Goal: Communication & Community: Answer question/provide support

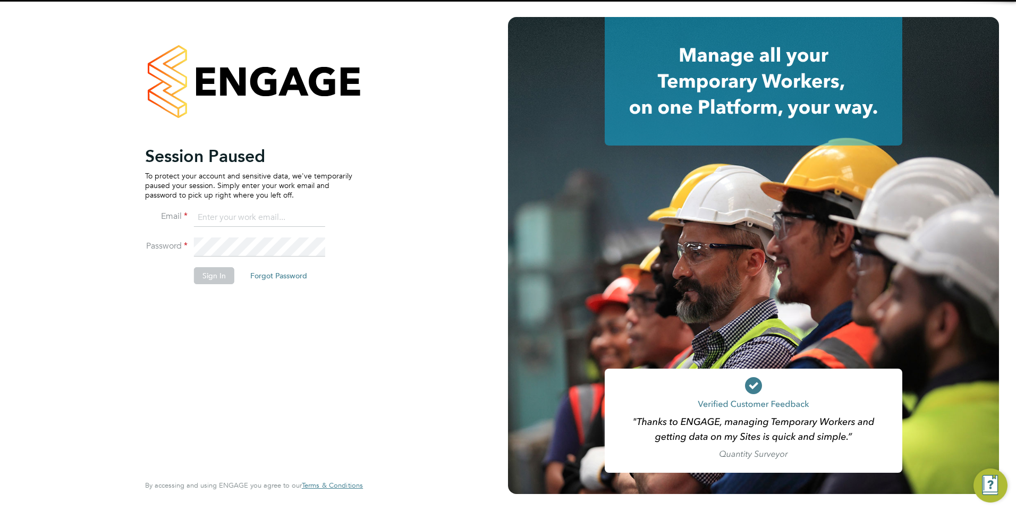
type input "[PERSON_NAME][EMAIL_ADDRESS][DOMAIN_NAME]"
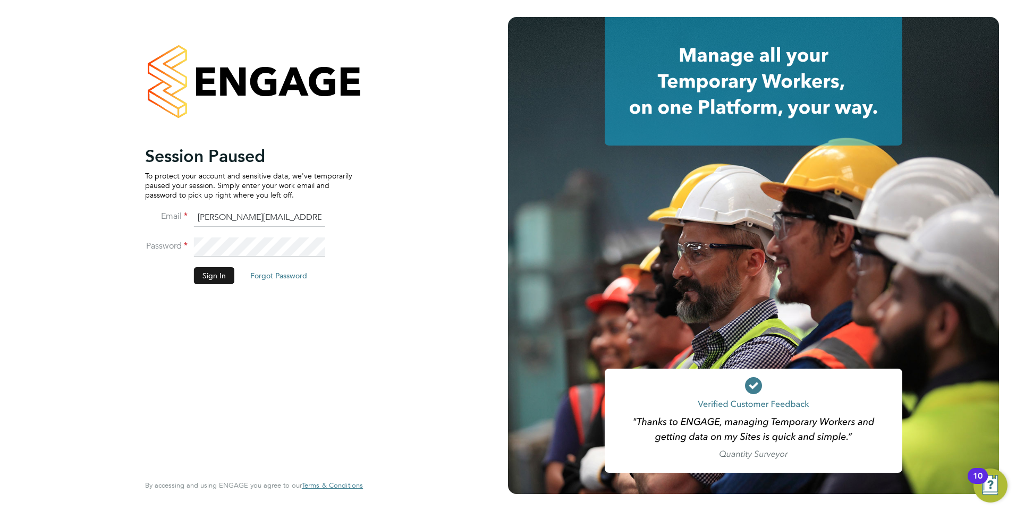
click at [214, 277] on button "Sign In" at bounding box center [214, 275] width 40 height 17
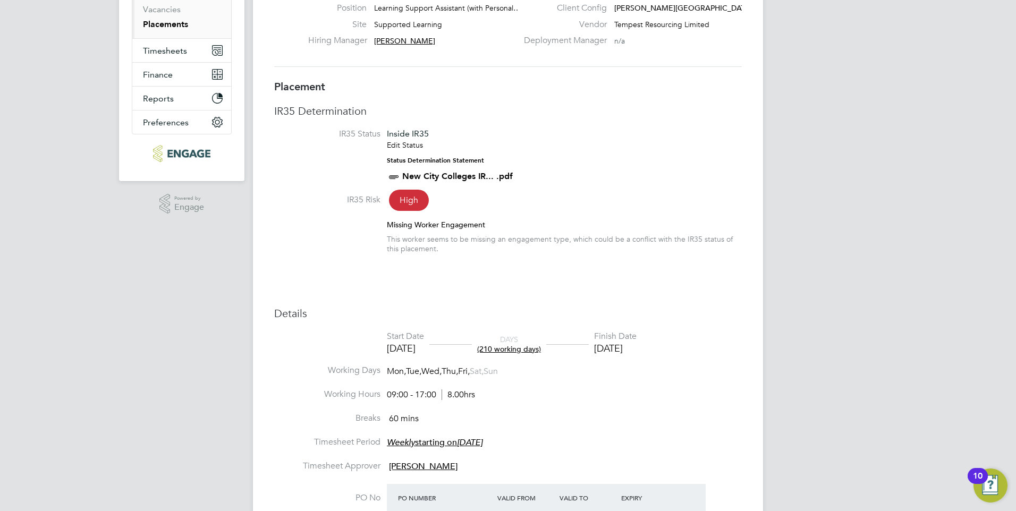
scroll to position [319, 0]
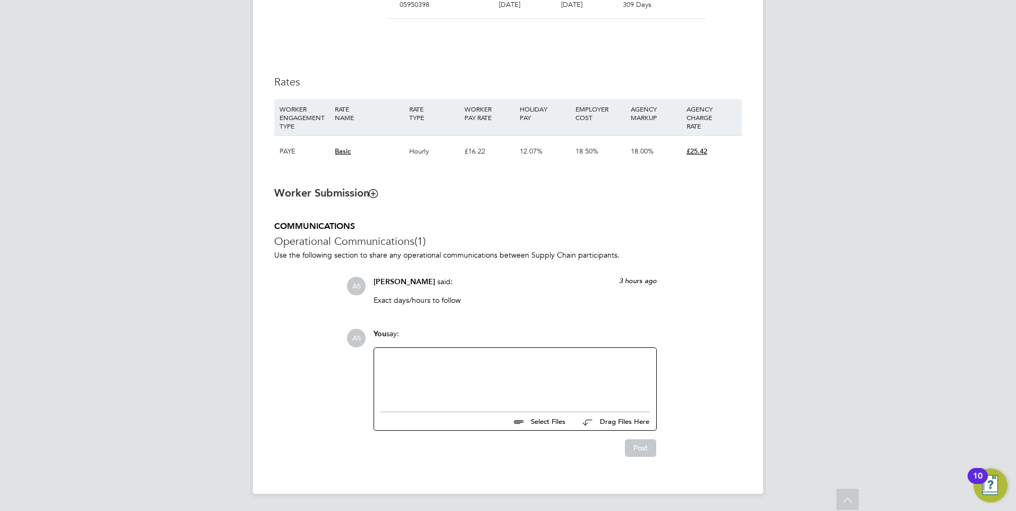
drag, startPoint x: 409, startPoint y: 364, endPoint x: 414, endPoint y: 364, distance: 5.3
click at [409, 364] on div at bounding box center [516, 378] width 270 height 46
click at [571, 367] on div "Mon-[DATE] 9-4pm, 30 minutes for lunch = 6.5 hours per day / 26 hours per week.…" at bounding box center [516, 378] width 270 height 46
click at [644, 452] on button "Post" at bounding box center [640, 448] width 31 height 17
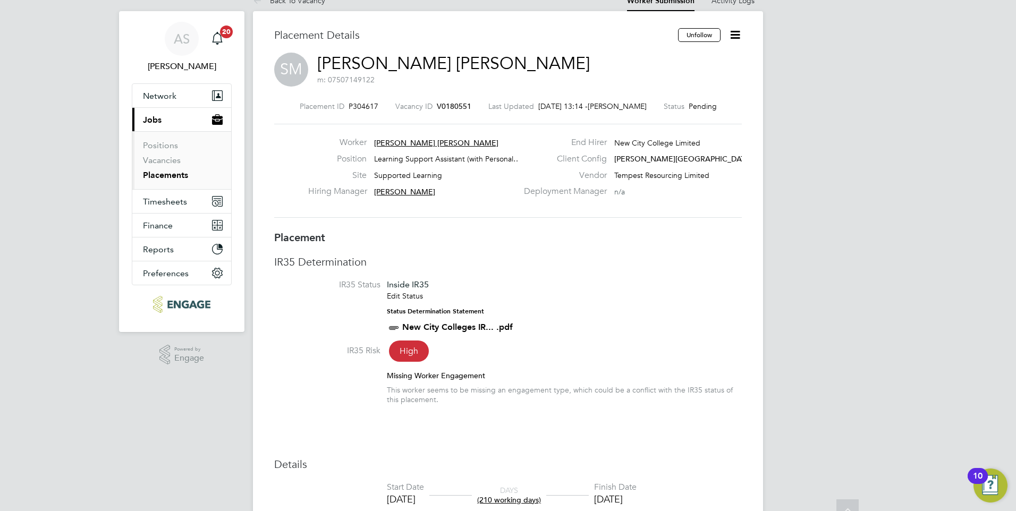
scroll to position [0, 0]
